Goal: Task Accomplishment & Management: Manage account settings

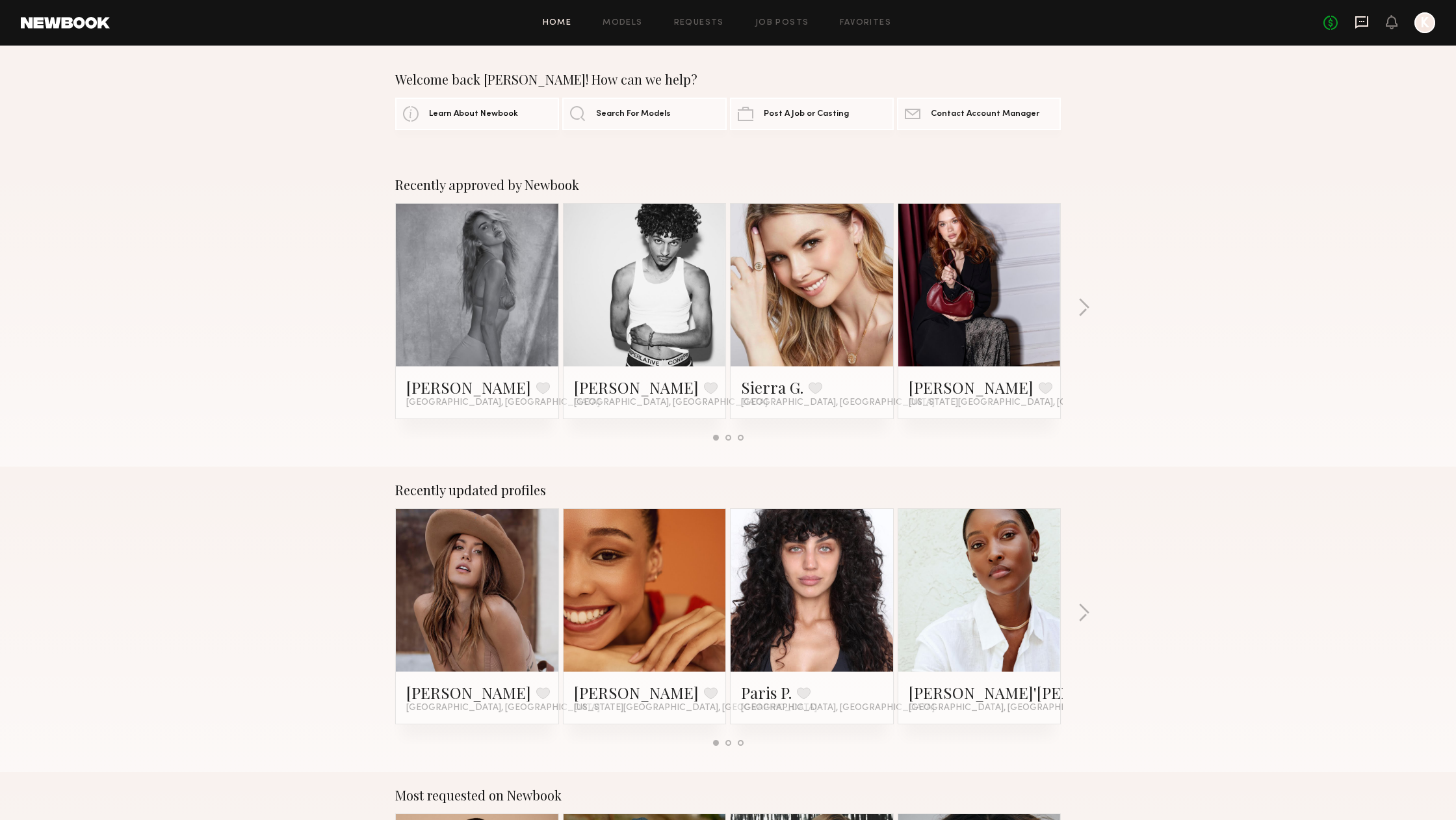
click at [1365, 22] on icon at bounding box center [1362, 22] width 15 height 15
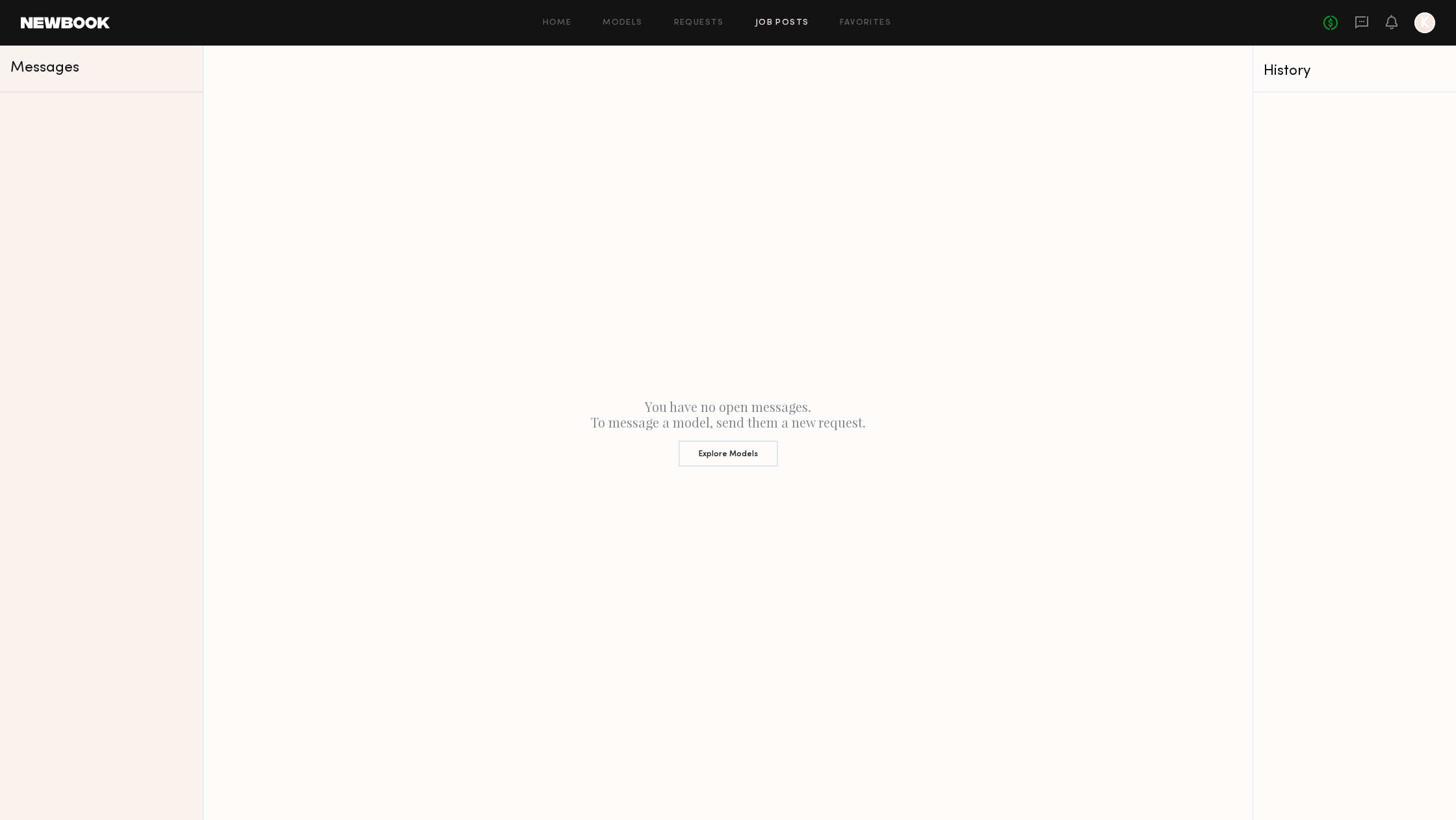
click at [769, 25] on link "Job Posts" at bounding box center [783, 23] width 54 height 8
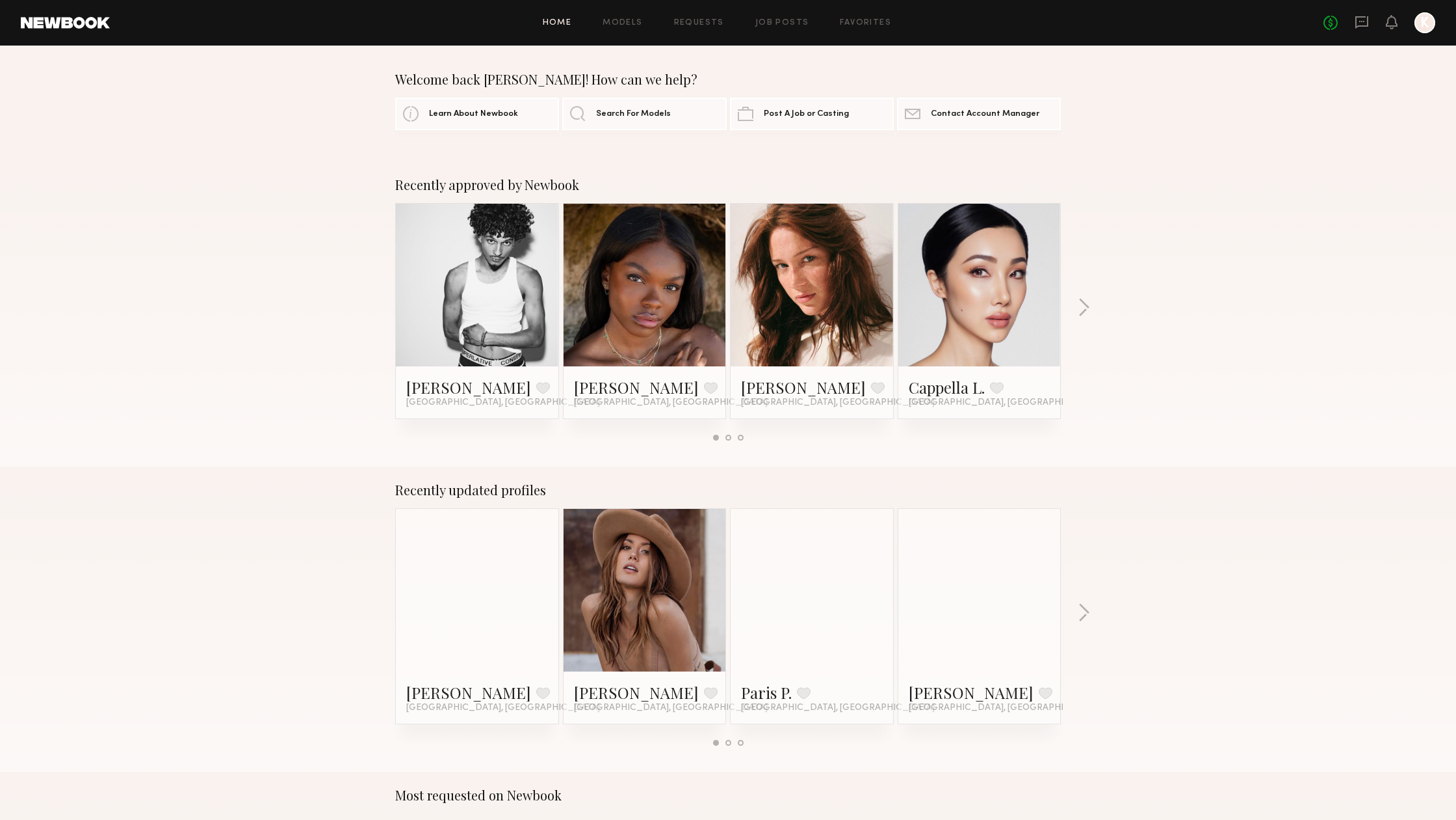
click at [1430, 23] on div at bounding box center [1424, 22] width 21 height 21
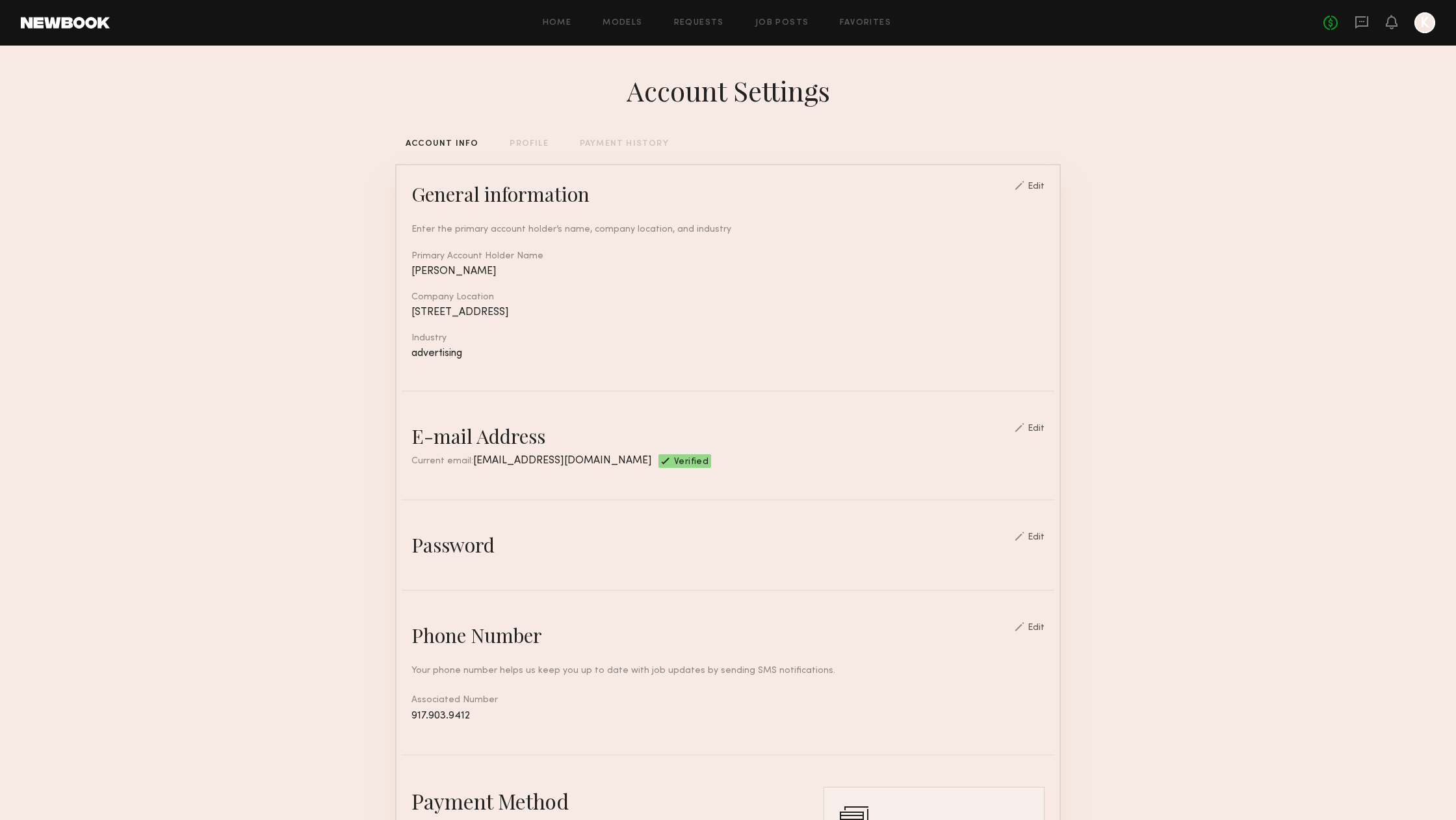
click at [1041, 427] on div "Edit" at bounding box center [1037, 429] width 17 height 9
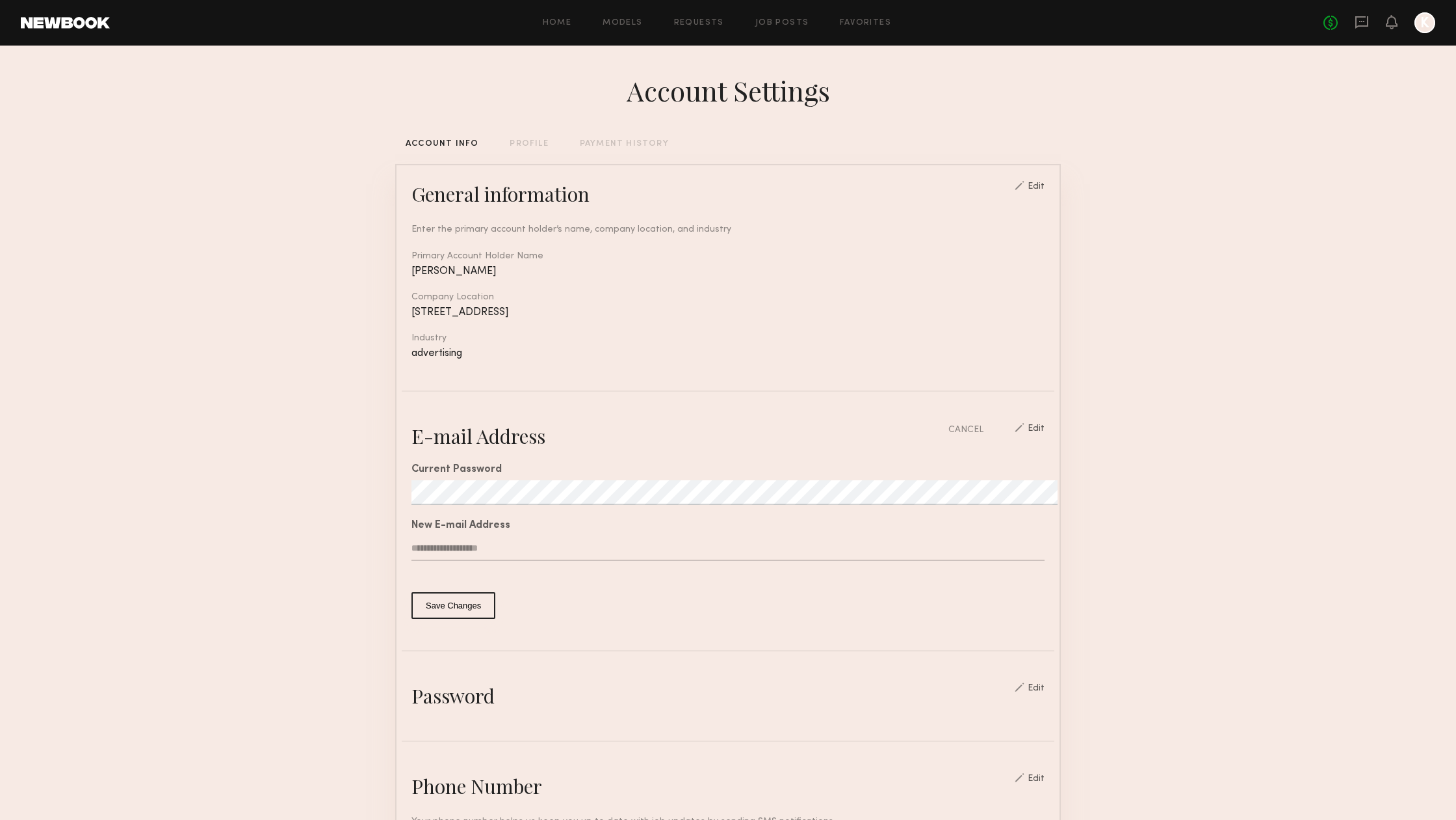
click at [447, 606] on button "Save Changes" at bounding box center [453, 605] width 84 height 27
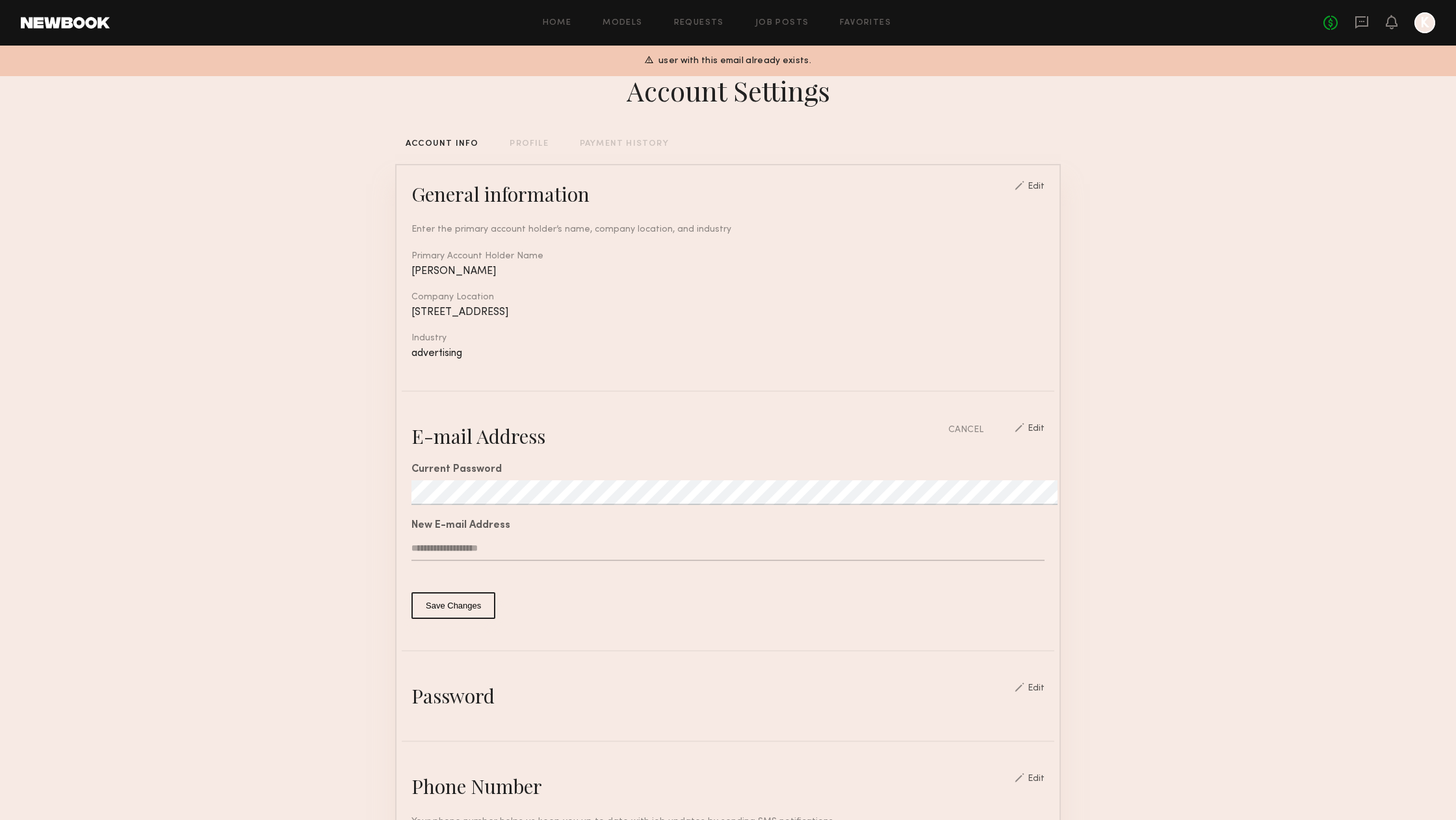
drag, startPoint x: 512, startPoint y: 548, endPoint x: 383, endPoint y: 537, distance: 129.5
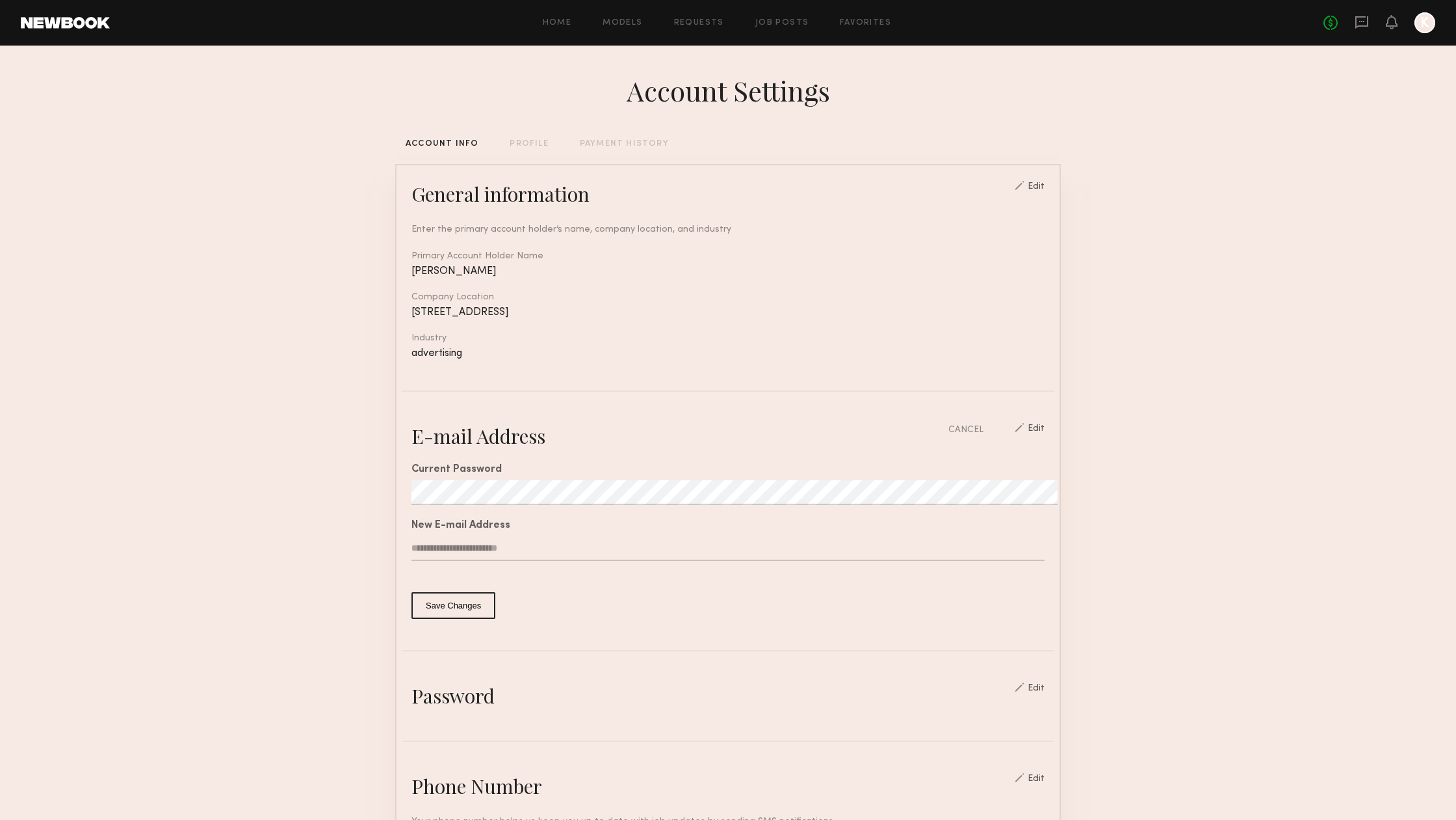
type input "**********"
click at [458, 606] on button "Save Changes" at bounding box center [453, 605] width 84 height 27
